Goal: Task Accomplishment & Management: Use online tool/utility

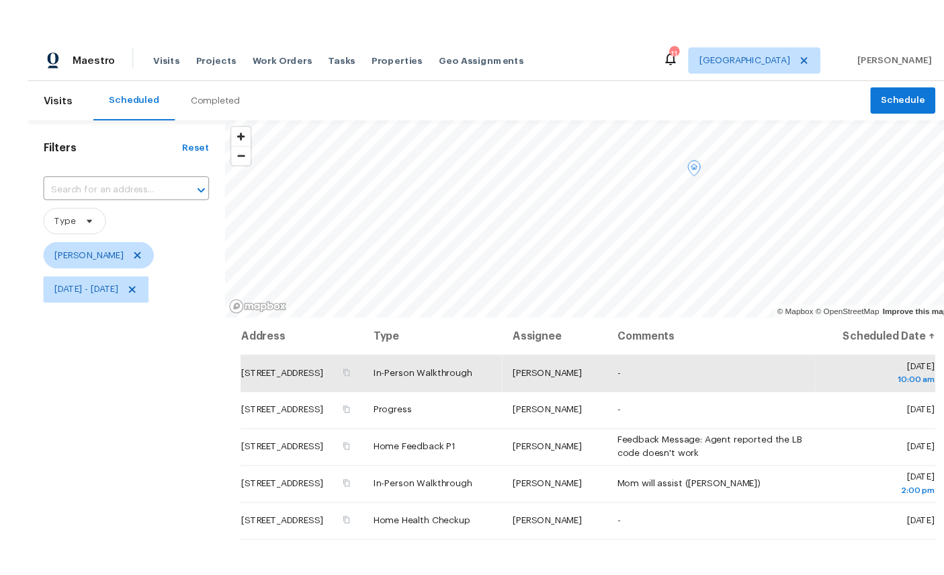
scroll to position [1, 0]
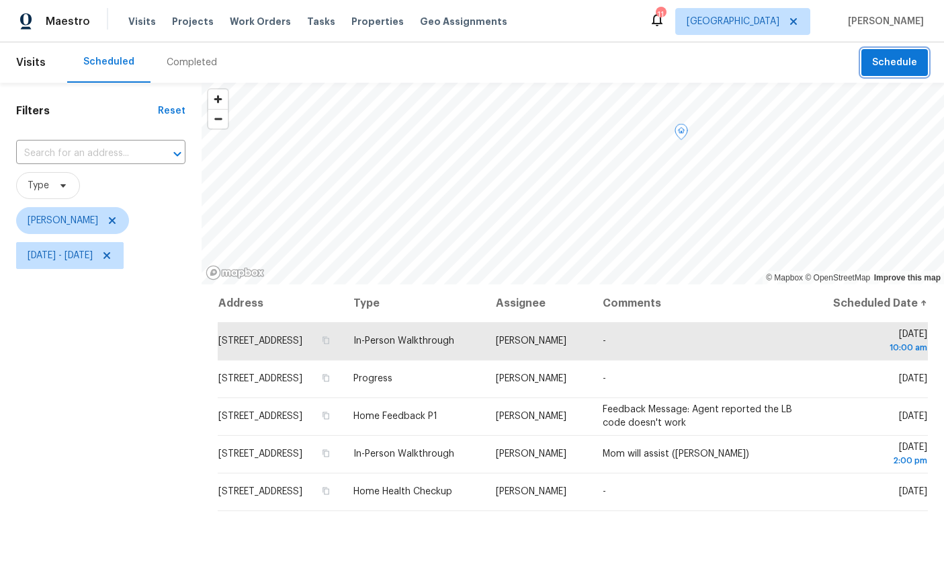
click at [906, 60] on span "Schedule" at bounding box center [894, 62] width 45 height 17
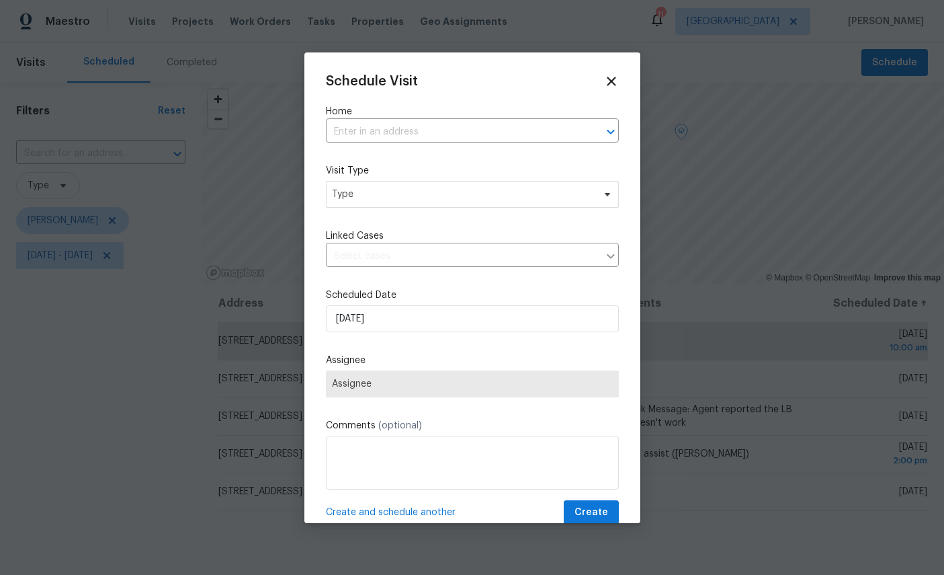
click at [466, 127] on input "text" at bounding box center [453, 132] width 255 height 21
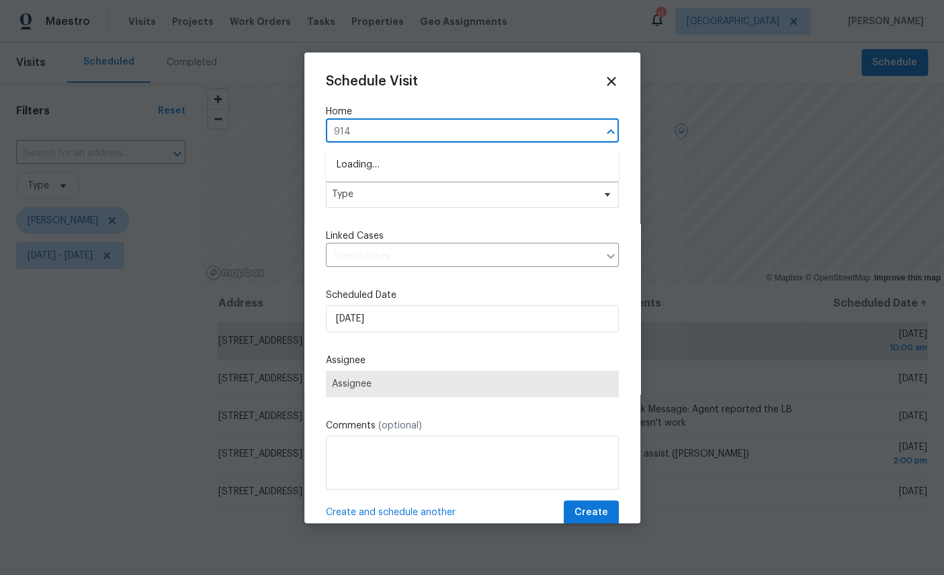
type input "9142"
click at [424, 163] on li "[STREET_ADDRESS][PERSON_NAME]" at bounding box center [472, 165] width 293 height 22
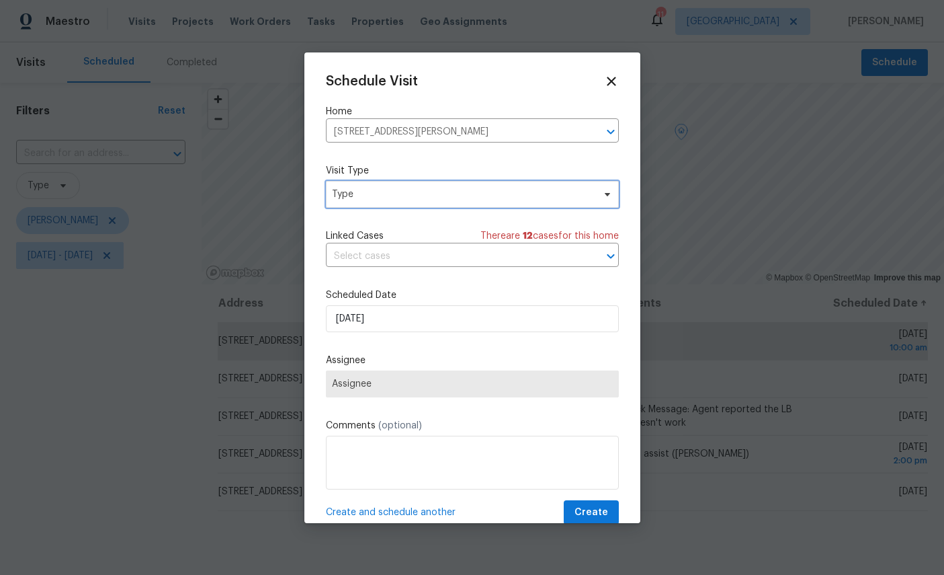
click at [439, 196] on span "Type" at bounding box center [462, 194] width 261 height 13
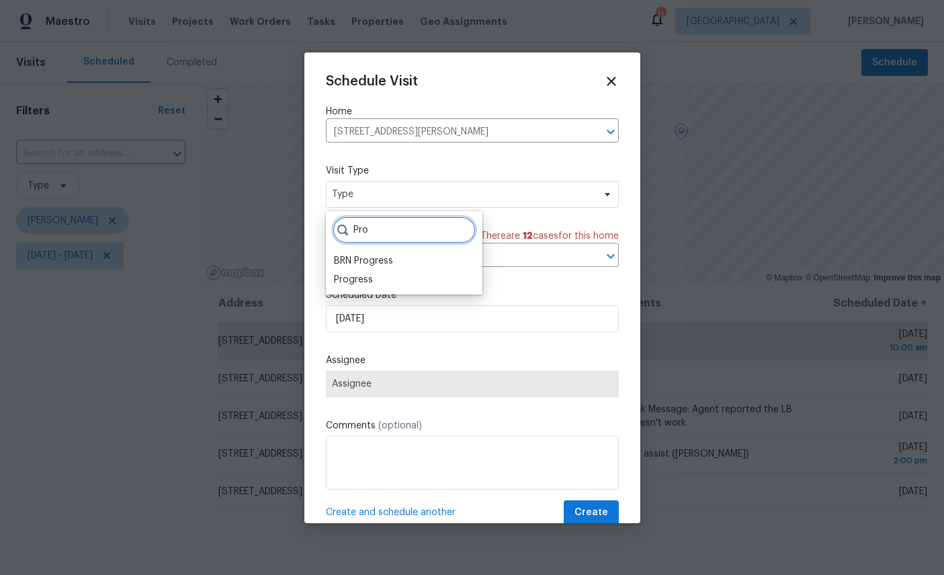
type input "Pro"
click at [345, 279] on div "Progress" at bounding box center [353, 279] width 39 height 13
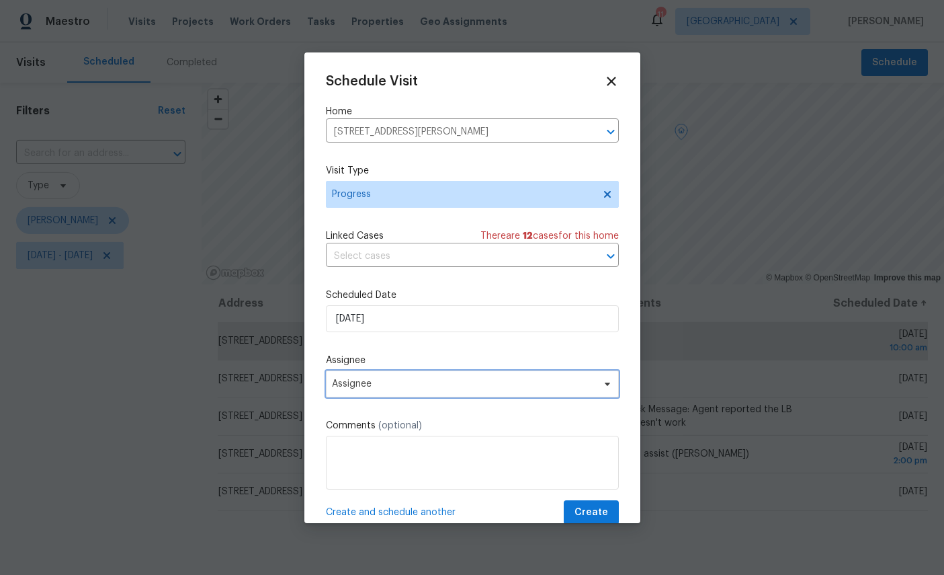
click at [433, 384] on span "Assignee" at bounding box center [463, 383] width 263 height 11
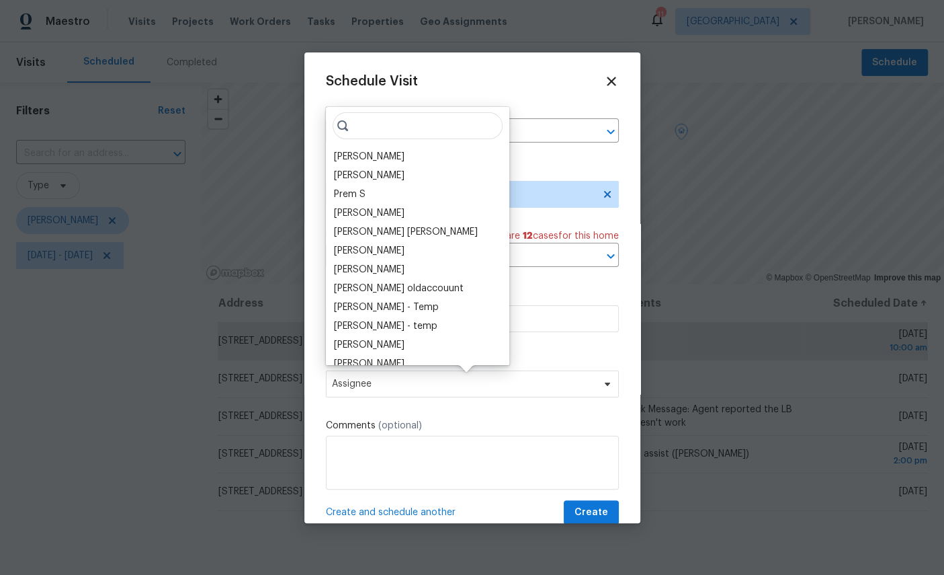
click at [386, 153] on div "[PERSON_NAME]" at bounding box center [369, 156] width 71 height 13
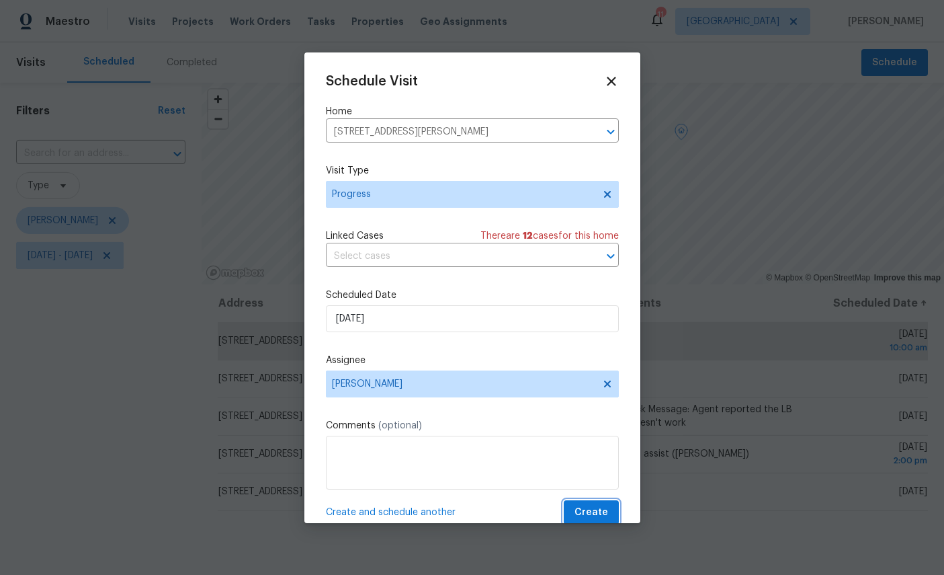
click at [595, 506] on span "Create" at bounding box center [592, 512] width 34 height 17
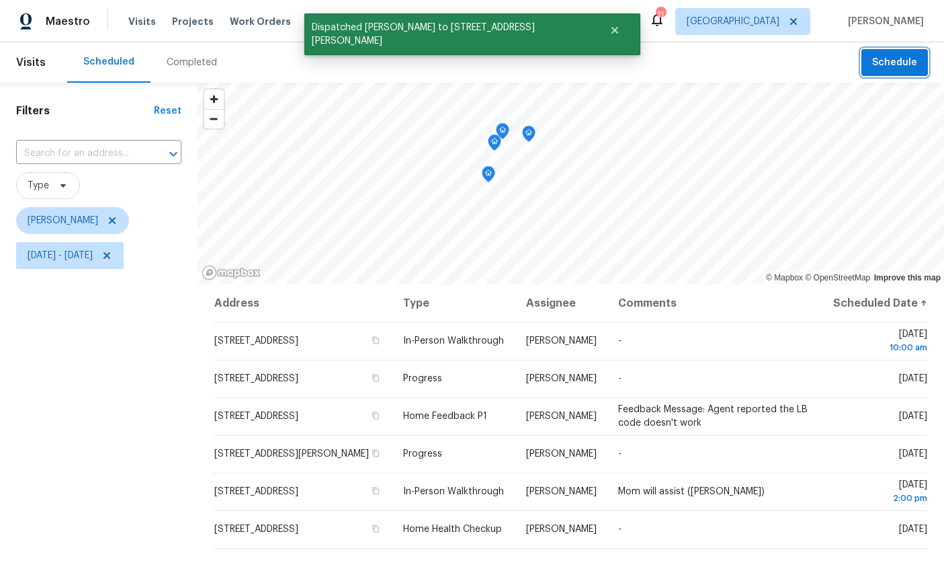
click at [483, 173] on icon "Map marker" at bounding box center [489, 174] width 12 height 15
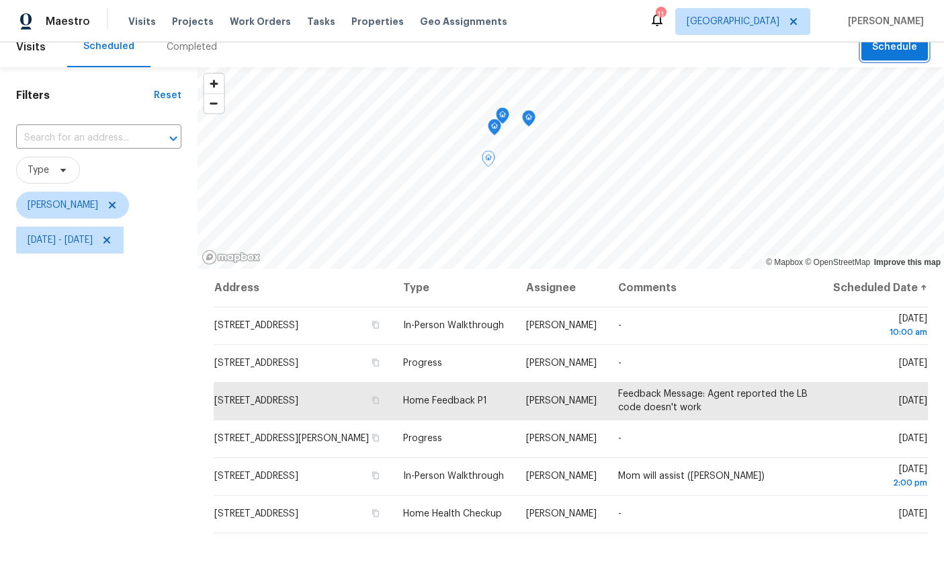
scroll to position [7, 0]
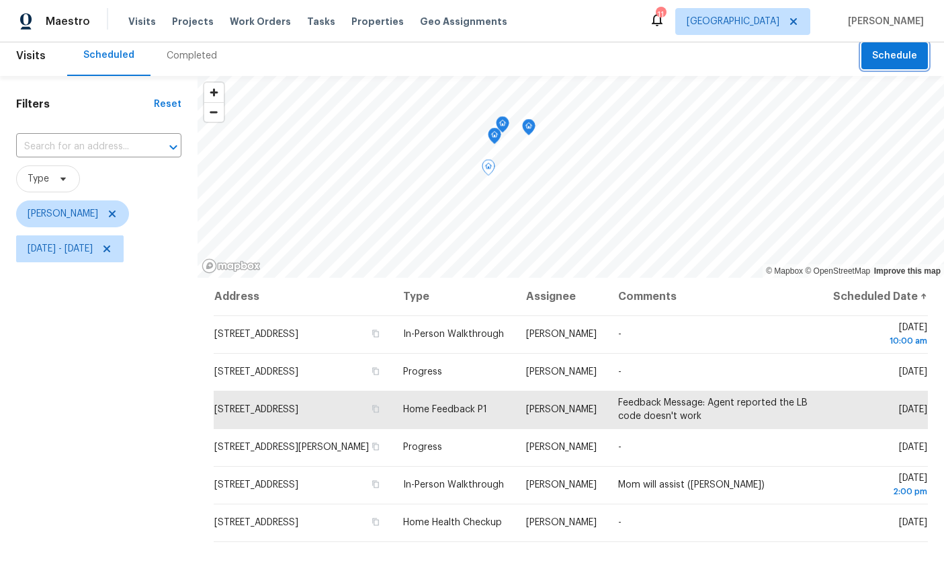
click at [491, 138] on icon "Map marker" at bounding box center [495, 135] width 12 height 15
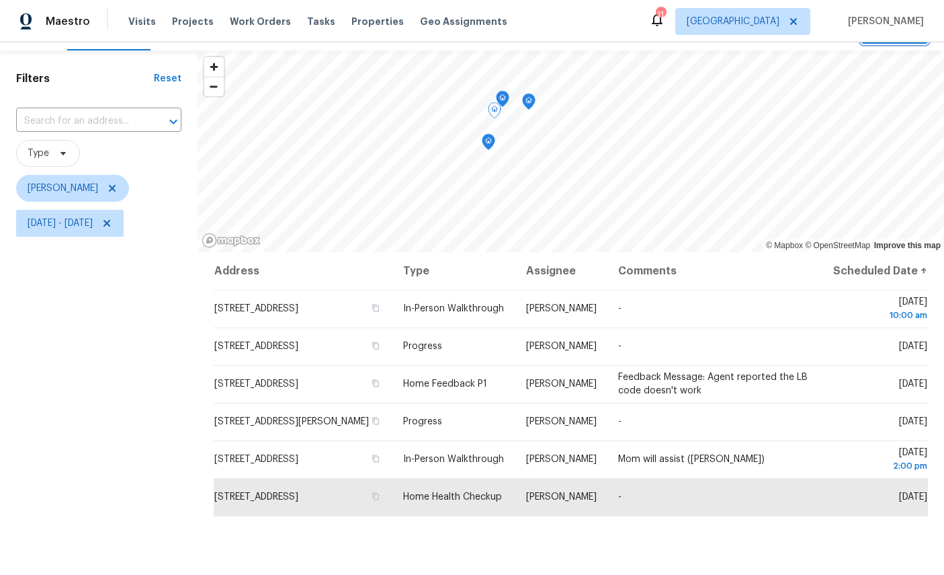
scroll to position [34, 0]
click at [0, 0] on icon at bounding box center [0, 0] width 0 height 0
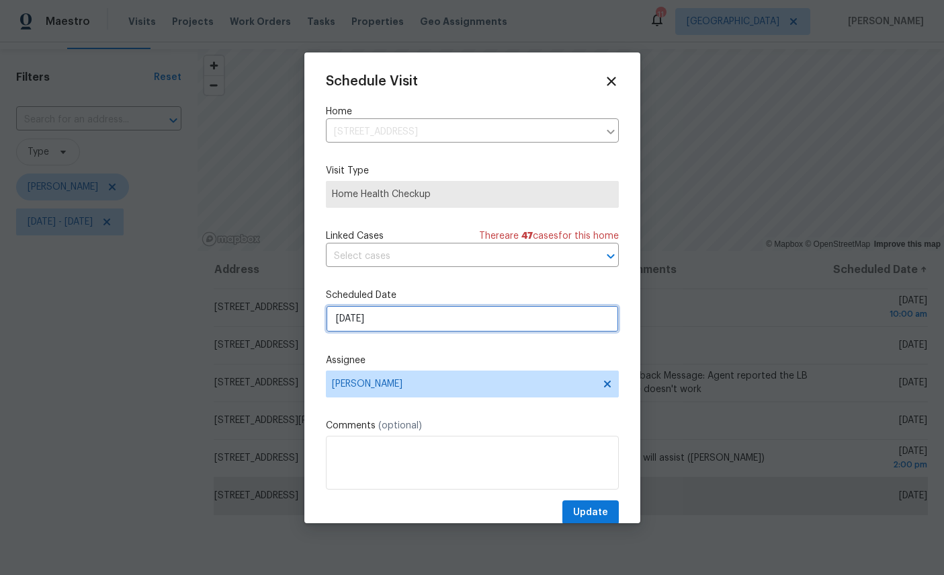
click at [442, 315] on input "[DATE]" at bounding box center [472, 318] width 293 height 27
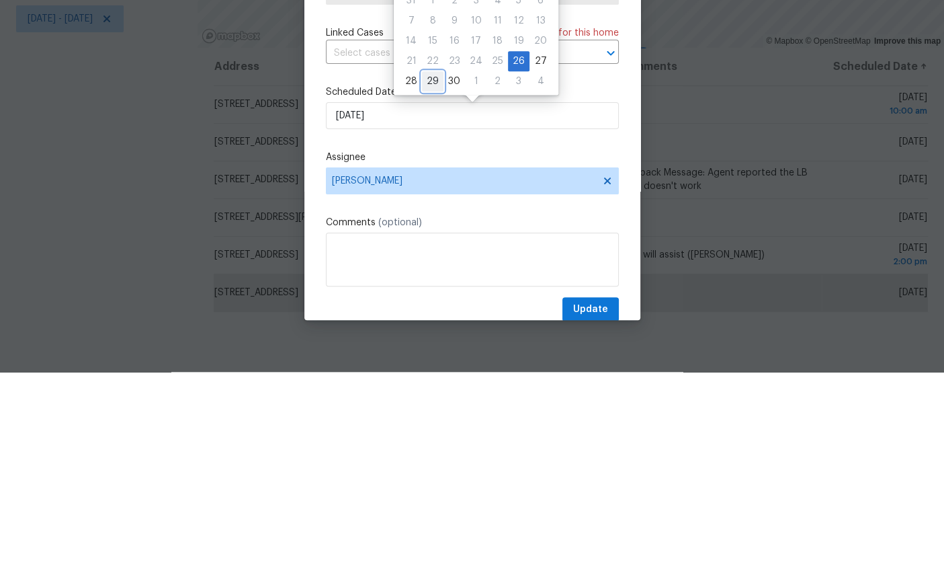
click at [434, 275] on div "29" at bounding box center [433, 284] width 22 height 19
type input "[DATE]"
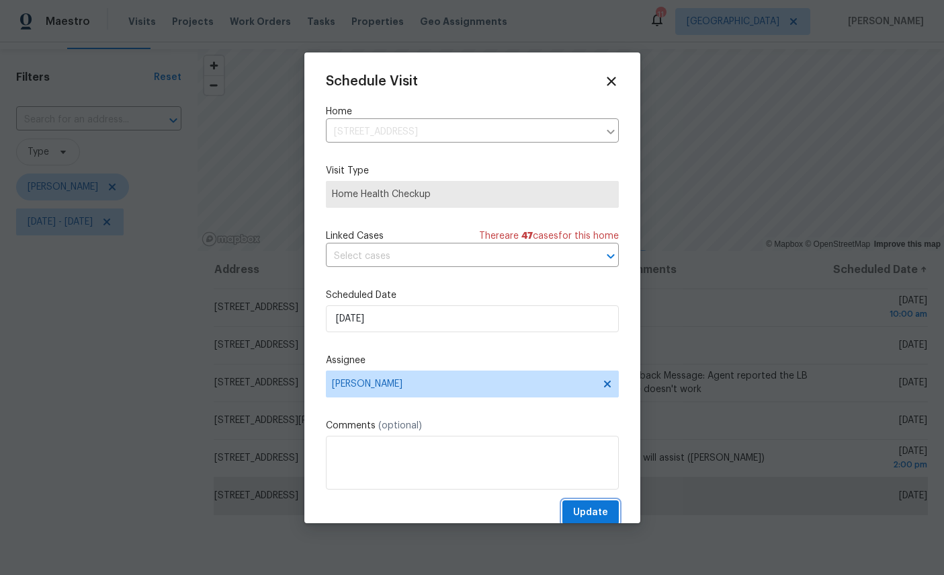
click at [590, 505] on button "Update" at bounding box center [591, 512] width 56 height 25
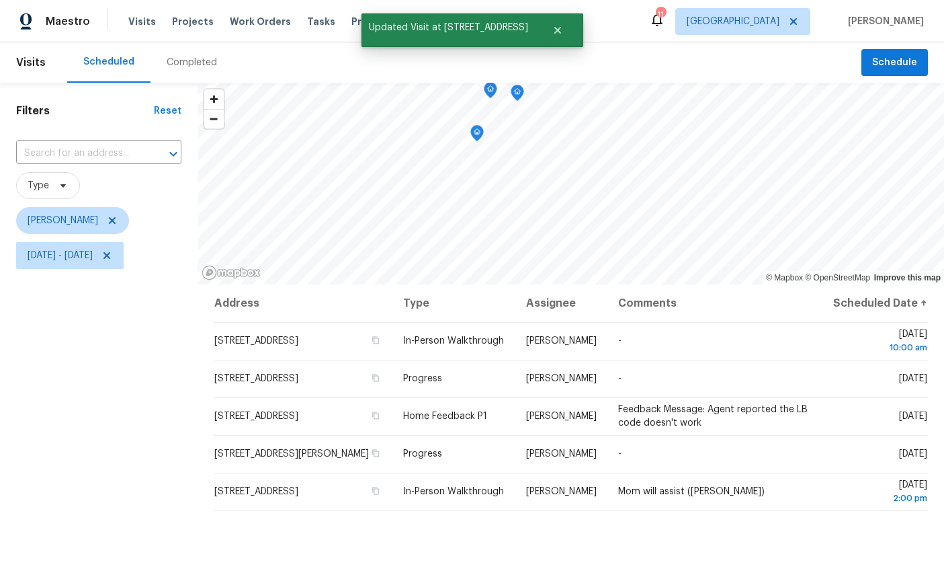
scroll to position [0, 0]
click at [474, 126] on icon "Map marker" at bounding box center [477, 133] width 12 height 15
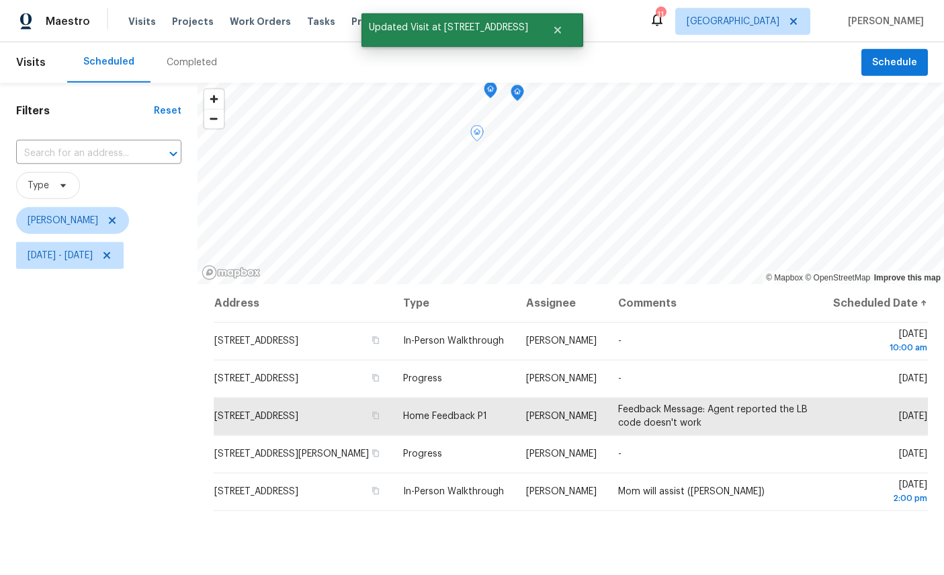
scroll to position [20, 0]
click at [498, 145] on icon "Map marker" at bounding box center [498, 153] width 13 height 17
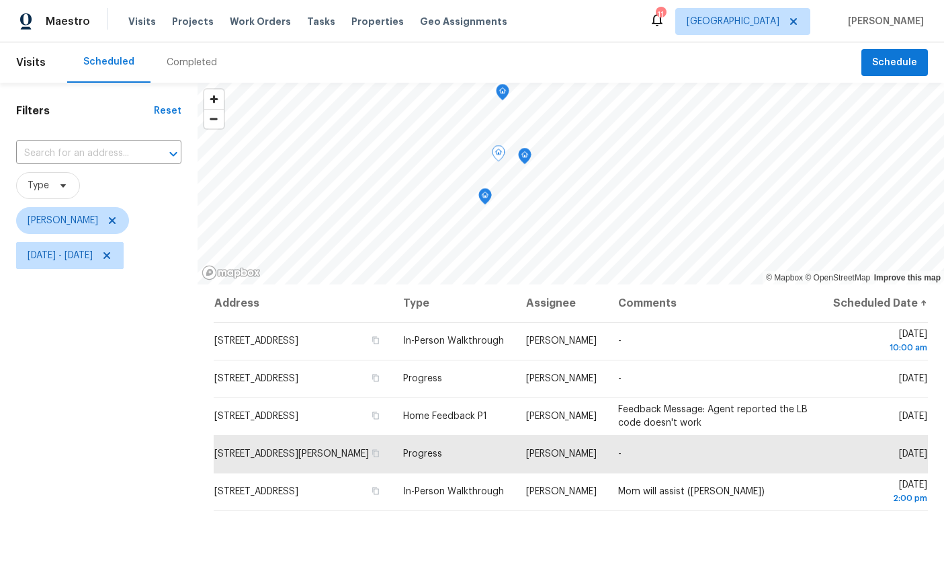
click at [519, 149] on icon "Map marker" at bounding box center [525, 156] width 12 height 15
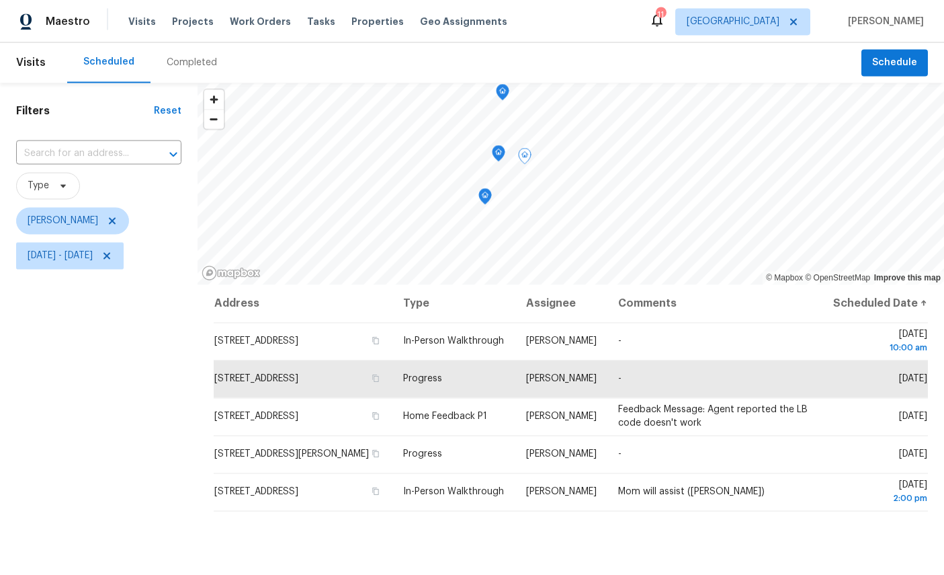
scroll to position [13, 0]
click at [493, 146] on icon "Map marker" at bounding box center [499, 153] width 12 height 15
